Goal: Communication & Community: Share content

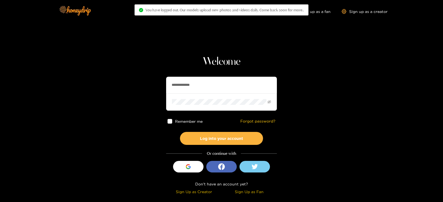
click at [149, 95] on section "**********" at bounding box center [221, 98] width 443 height 197
type input "*********"
click at [180, 132] on button "Log into your account" at bounding box center [221, 138] width 83 height 13
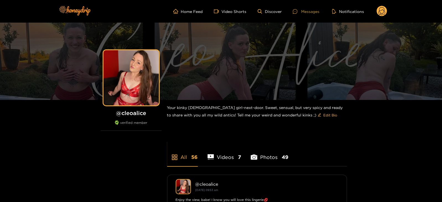
click at [305, 9] on div "Messages" at bounding box center [306, 11] width 27 height 6
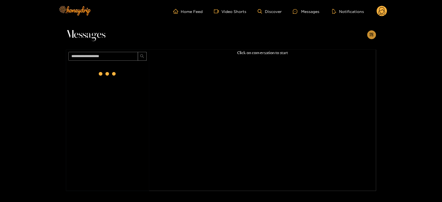
click at [375, 35] on button "button" at bounding box center [371, 34] width 9 height 9
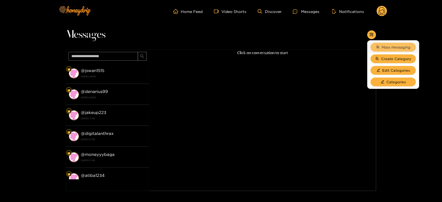
click at [381, 46] on button "Mass messaging" at bounding box center [392, 47] width 45 height 9
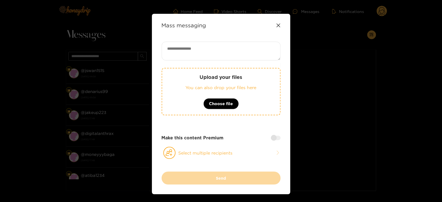
click at [244, 74] on p "Upload your files" at bounding box center [221, 77] width 96 height 6
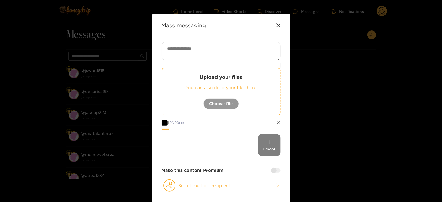
click at [184, 53] on textarea at bounding box center [221, 51] width 119 height 19
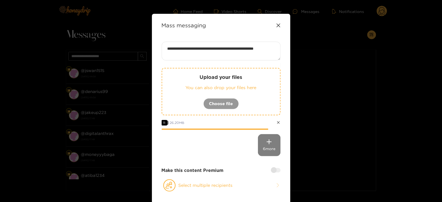
paste textarea "****"
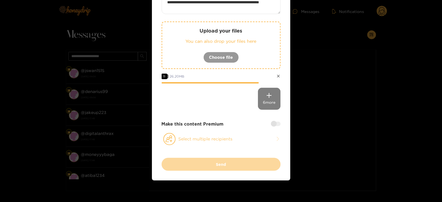
type textarea "**********"
click at [165, 140] on icon at bounding box center [169, 139] width 12 height 12
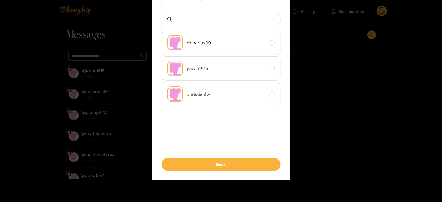
scroll to position [0, 0]
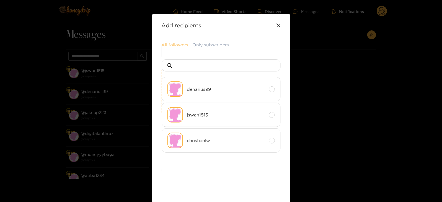
click at [174, 44] on button "All followers" at bounding box center [175, 45] width 27 height 7
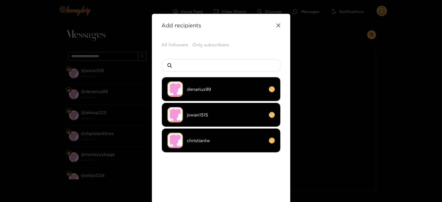
click at [199, 127] on ul "denarius99 jswan1515 christianlw" at bounding box center [221, 132] width 119 height 111
click at [190, 136] on li "christianlw" at bounding box center [221, 141] width 119 height 24
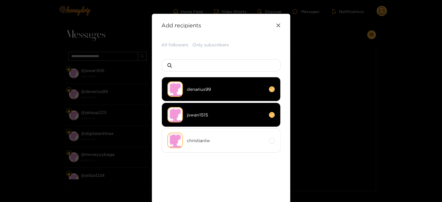
scroll to position [60, 0]
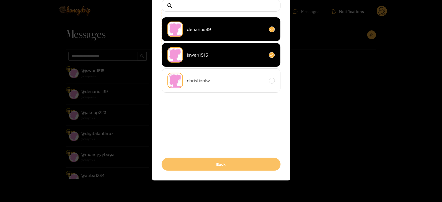
click at [189, 170] on button "Back" at bounding box center [221, 164] width 119 height 13
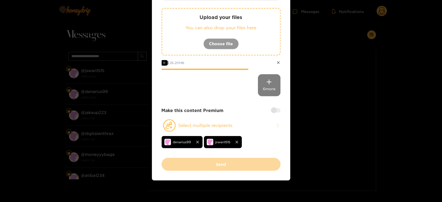
click at [274, 109] on div at bounding box center [276, 110] width 10 height 4
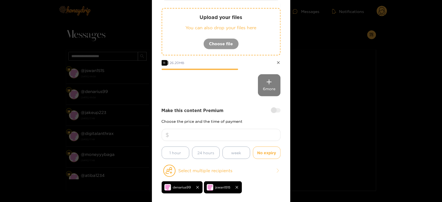
click at [235, 128] on div "Make this content Premium Choose the price and the time of payment 1 hour 24 ho…" at bounding box center [221, 134] width 119 height 52
click at [230, 132] on input "number" at bounding box center [221, 135] width 119 height 12
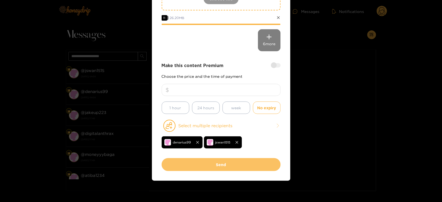
type input "**"
click at [205, 167] on button "Send" at bounding box center [221, 164] width 119 height 13
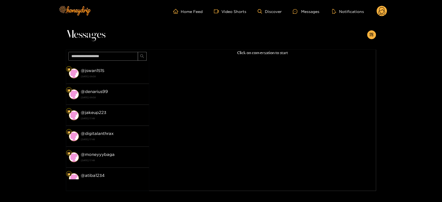
scroll to position [59, 0]
click at [380, 17] on div "Home Feed Video Shorts Discover Messages Notifications 0 videos discover messag…" at bounding box center [221, 11] width 332 height 23
click at [379, 15] on circle at bounding box center [381, 11] width 11 height 11
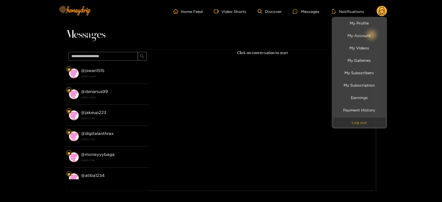
click at [359, 124] on button "Log out" at bounding box center [359, 123] width 53 height 10
